Goal: Task Accomplishment & Management: Manage account settings

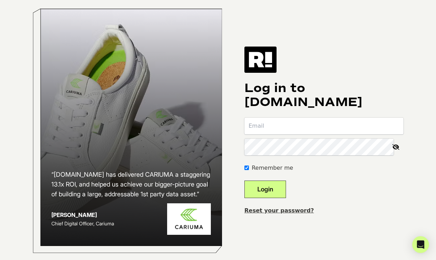
paste input "DUZ.efk8ube2xpv-dqe"
click at [352, 132] on input "DUZ.efk8ube2xpv-dqe" at bounding box center [324, 126] width 159 height 17
type input "[EMAIL_ADDRESS][DOMAIN_NAME]"
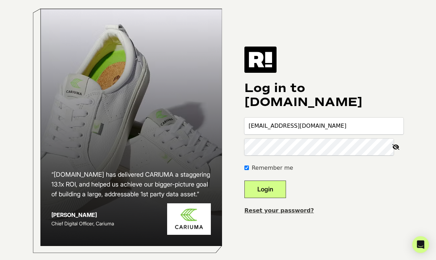
click at [276, 193] on button "Login" at bounding box center [266, 189] width 42 height 17
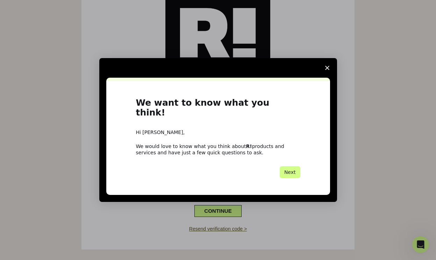
click at [333, 72] on span "Close survey" at bounding box center [328, 68] width 20 height 20
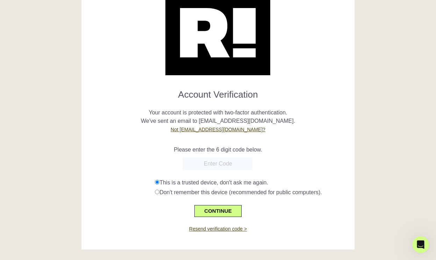
click at [214, 161] on input "text" at bounding box center [218, 163] width 70 height 13
paste input "612907"
type input "612907"
click at [360, 142] on div "Account Verification Your account is protected with two-factor authentication. …" at bounding box center [218, 117] width 284 height 286
click at [231, 207] on button "CONTINUE" at bounding box center [218, 211] width 47 height 12
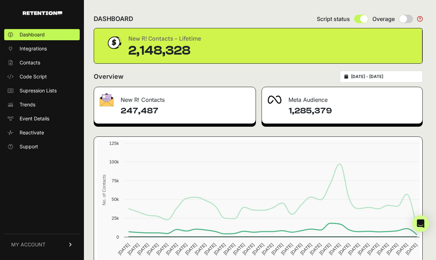
click at [35, 243] on span "MY ACCOUNT" at bounding box center [28, 244] width 34 height 7
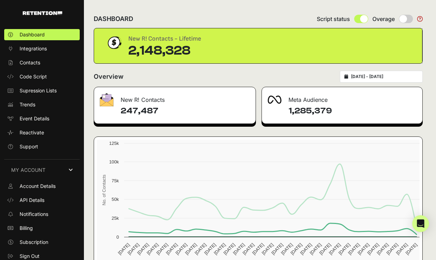
scroll to position [2, 0]
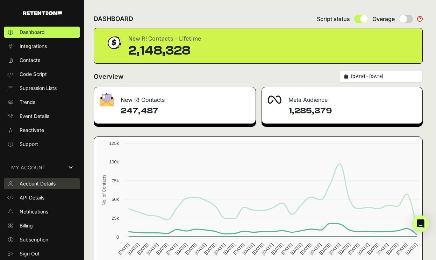
click at [44, 183] on span "Account Details" at bounding box center [38, 183] width 36 height 7
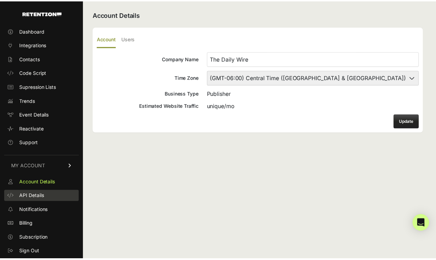
scroll to position [7, 0]
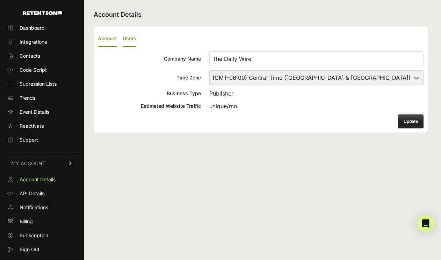
click at [129, 41] on label "Users" at bounding box center [130, 39] width 14 height 16
click at [0, 0] on input "Users" at bounding box center [0, 0] width 0 height 0
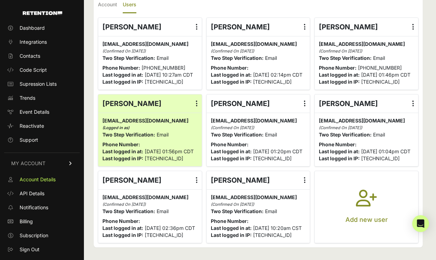
scroll to position [43, 0]
click at [376, 204] on icon "button" at bounding box center [366, 202] width 21 height 25
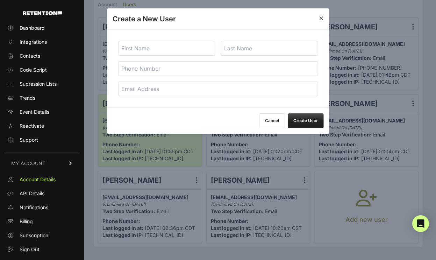
click at [159, 48] on input "text" at bounding box center [166, 48] width 97 height 15
paste input "Charlotte Hardewig"
click at [165, 47] on input "Charlotte Hardewig" at bounding box center [166, 48] width 97 height 15
type input "Charlotte"
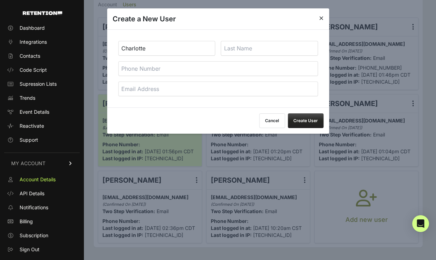
click at [242, 45] on input "text" at bounding box center [269, 48] width 97 height 15
paste input "Hardewig"
type input "Hardewig"
click at [178, 91] on input "email" at bounding box center [218, 89] width 200 height 15
paste input "chardewig@dwventures.com"
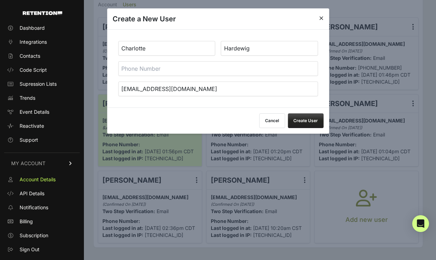
type input "chardewig@dwventures.com"
click at [237, 122] on div "Cancel Create User" at bounding box center [218, 120] width 222 height 26
click at [315, 120] on button "Create User" at bounding box center [306, 120] width 36 height 15
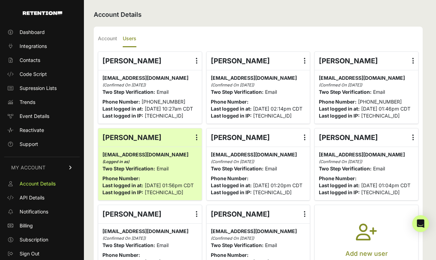
click at [263, 17] on h2 "Account Details" at bounding box center [258, 15] width 329 height 10
drag, startPoint x: 157, startPoint y: 63, endPoint x: 103, endPoint y: 64, distance: 53.9
click at [103, 64] on div "[PERSON_NAME] Edit Details Reset Password Login History [GEOGRAPHIC_DATA]" at bounding box center [150, 61] width 104 height 18
copy div "[PERSON_NAME]"
click at [114, 36] on label "Account" at bounding box center [107, 39] width 19 height 16
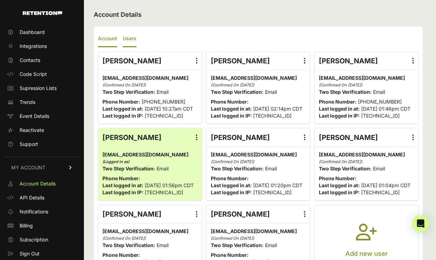
click at [0, 0] on input "Account" at bounding box center [0, 0] width 0 height 0
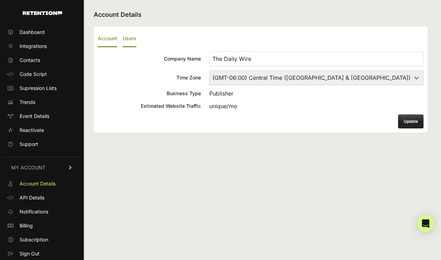
click at [132, 41] on label "Users" at bounding box center [130, 39] width 14 height 16
click at [0, 0] on input "Users" at bounding box center [0, 0] width 0 height 0
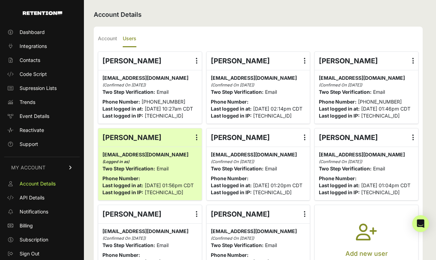
click at [208, 36] on ul "Account Users" at bounding box center [258, 39] width 321 height 16
click at [182, 6] on div "Account Details Account Users Company Name The Daily Wire Time Zone (GMT-10:00)…" at bounding box center [258, 147] width 349 height 294
